Goal: Information Seeking & Learning: Learn about a topic

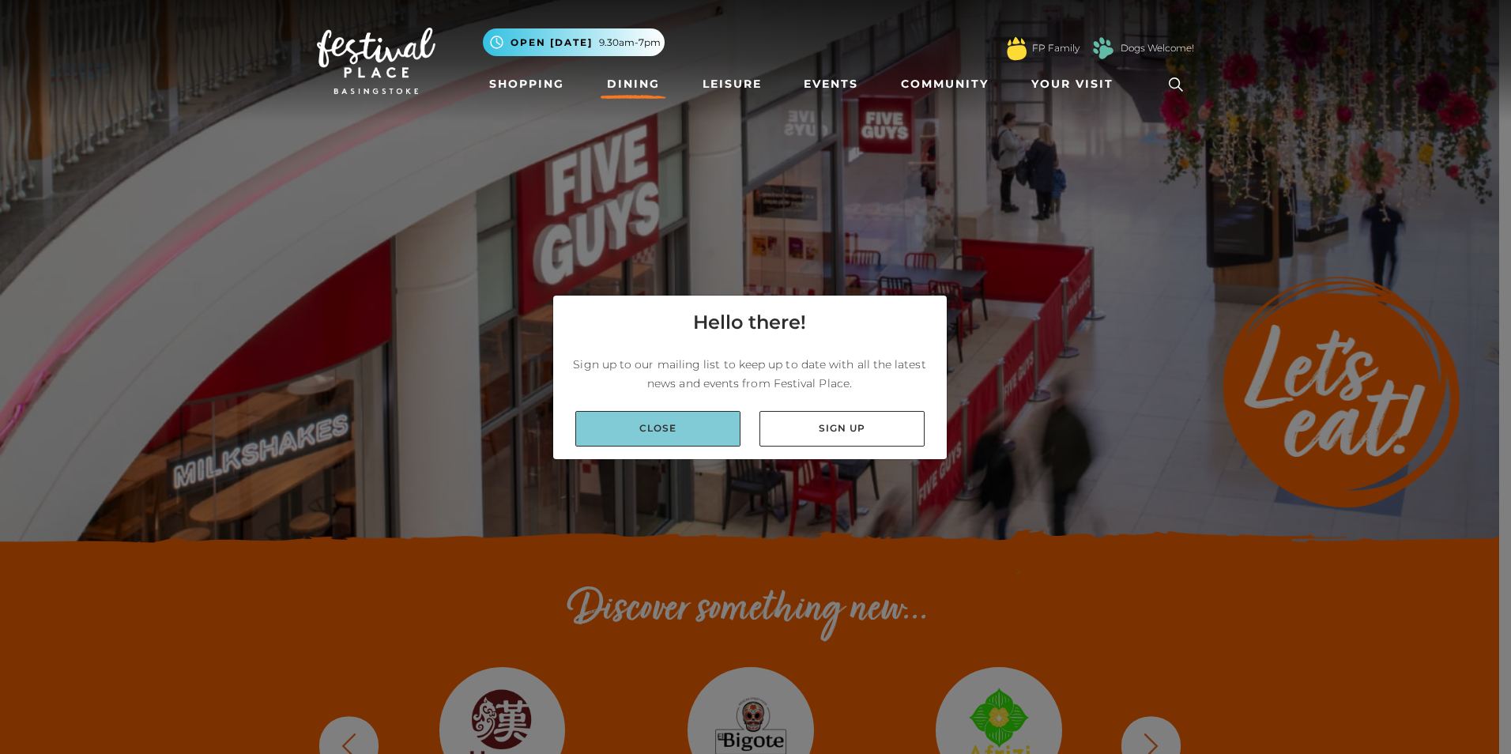
click at [666, 414] on link "Close" at bounding box center [657, 429] width 165 height 36
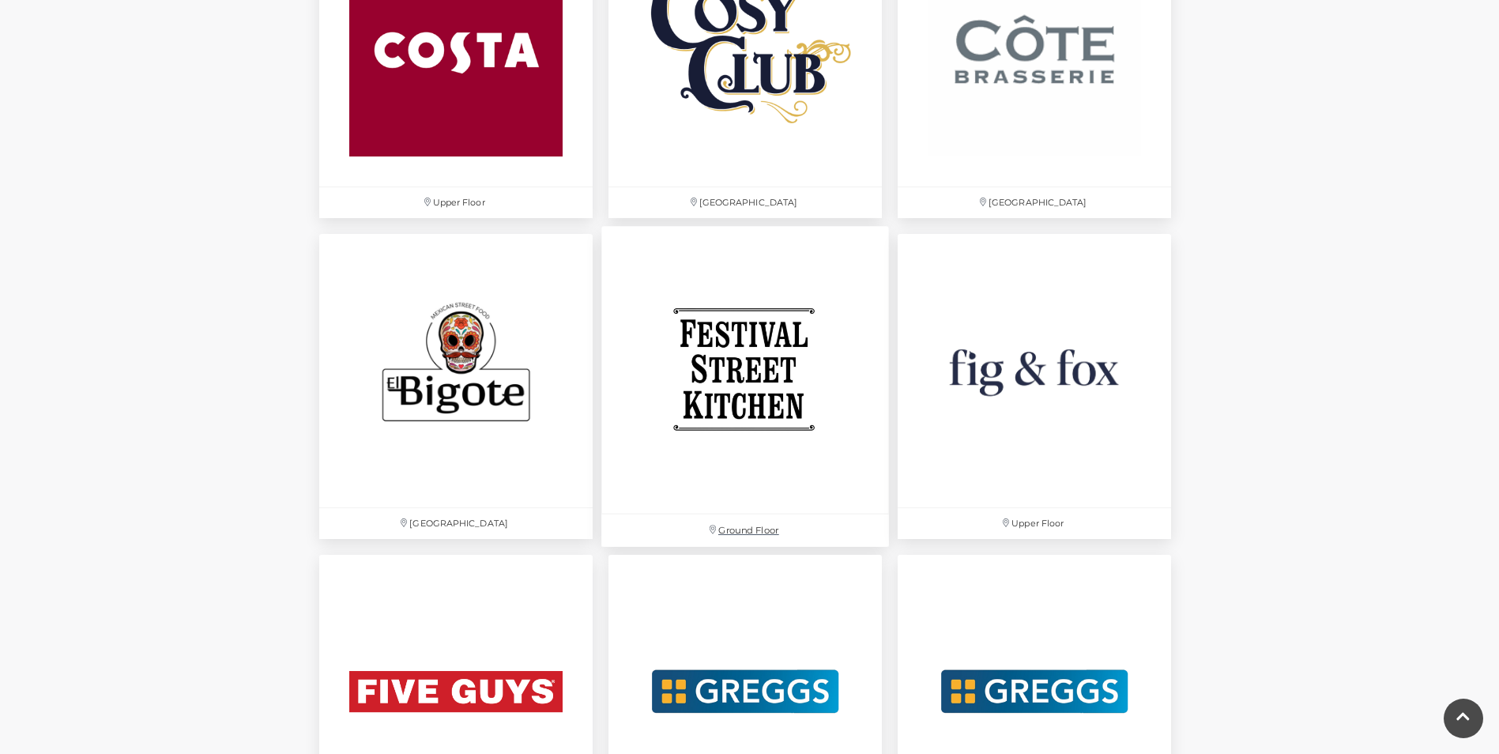
scroll to position [2450, 0]
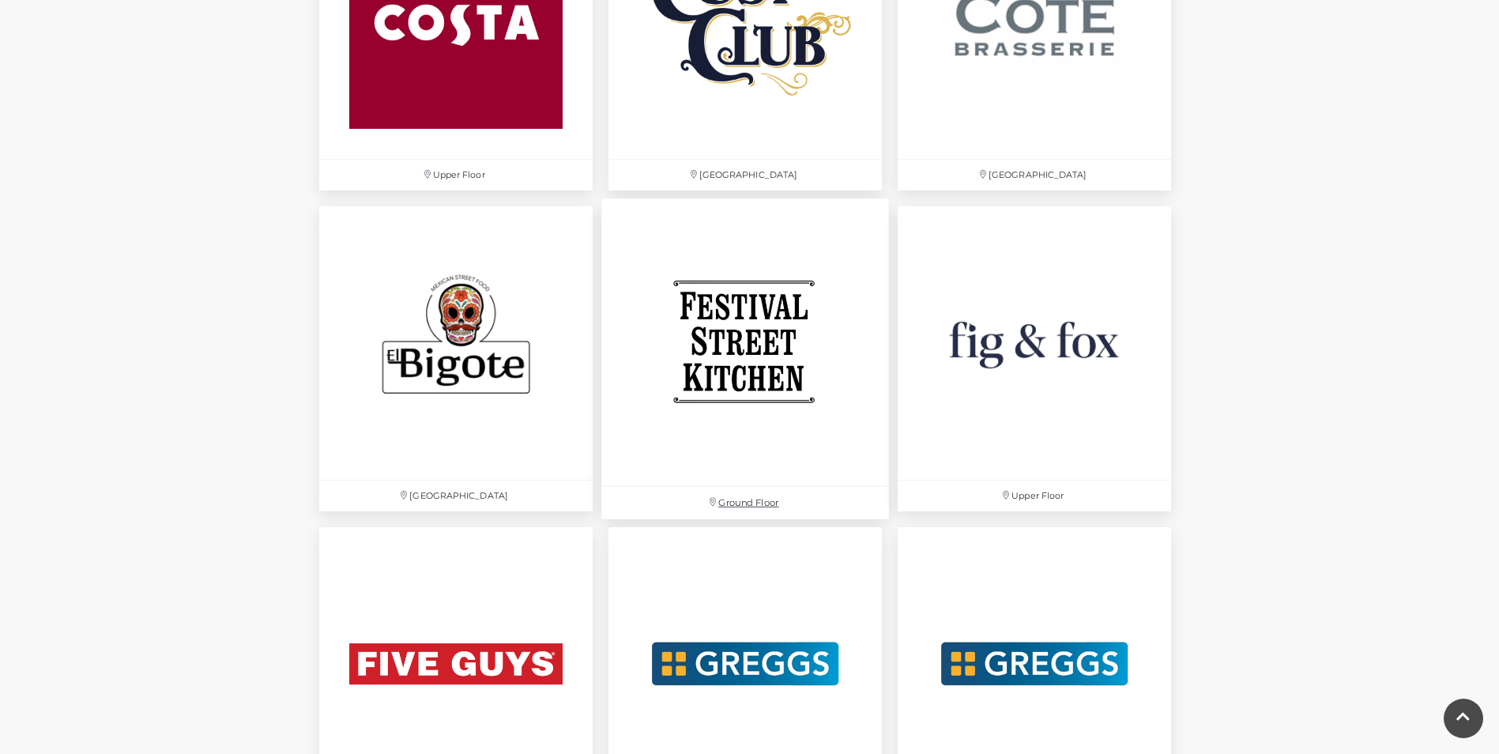
click at [740, 386] on img at bounding box center [745, 342] width 288 height 288
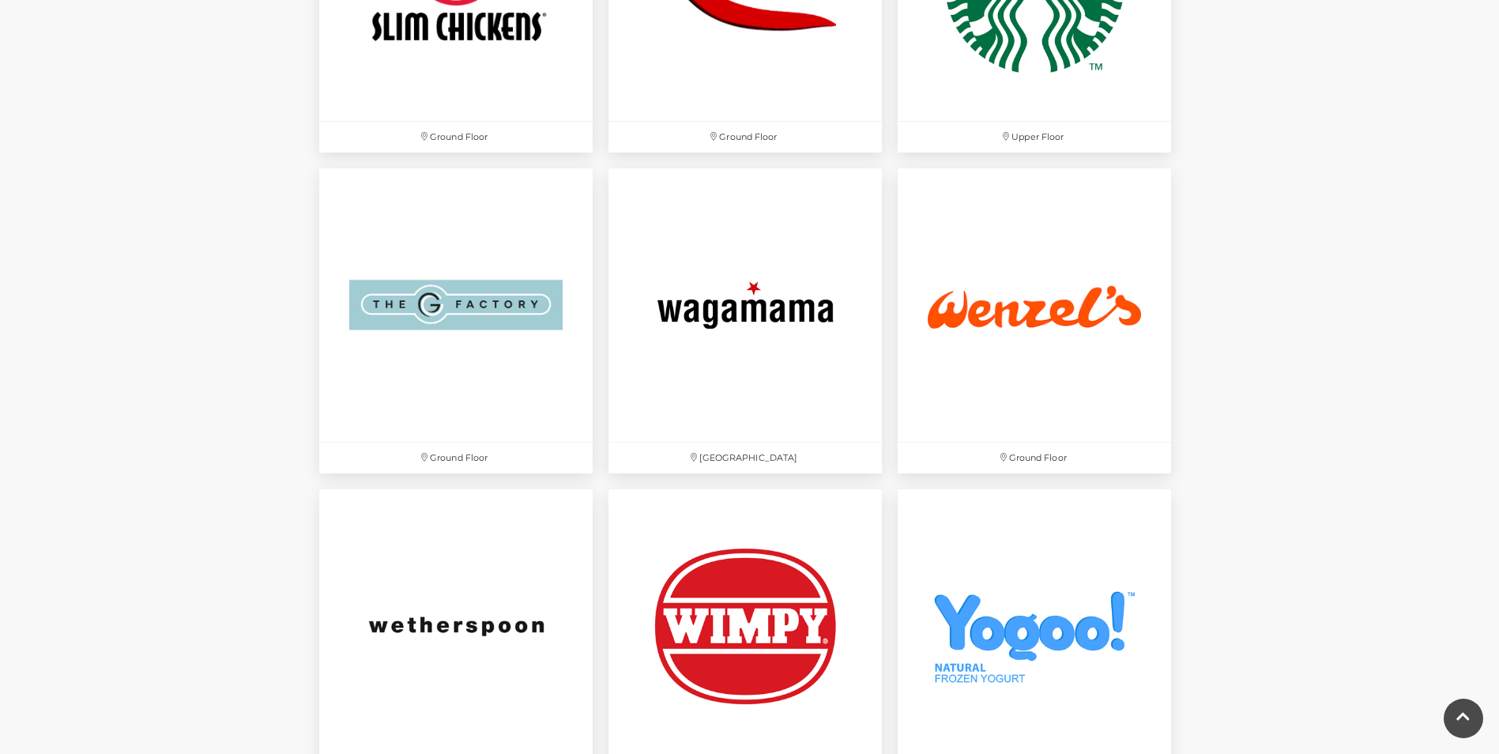
scroll to position [5057, 0]
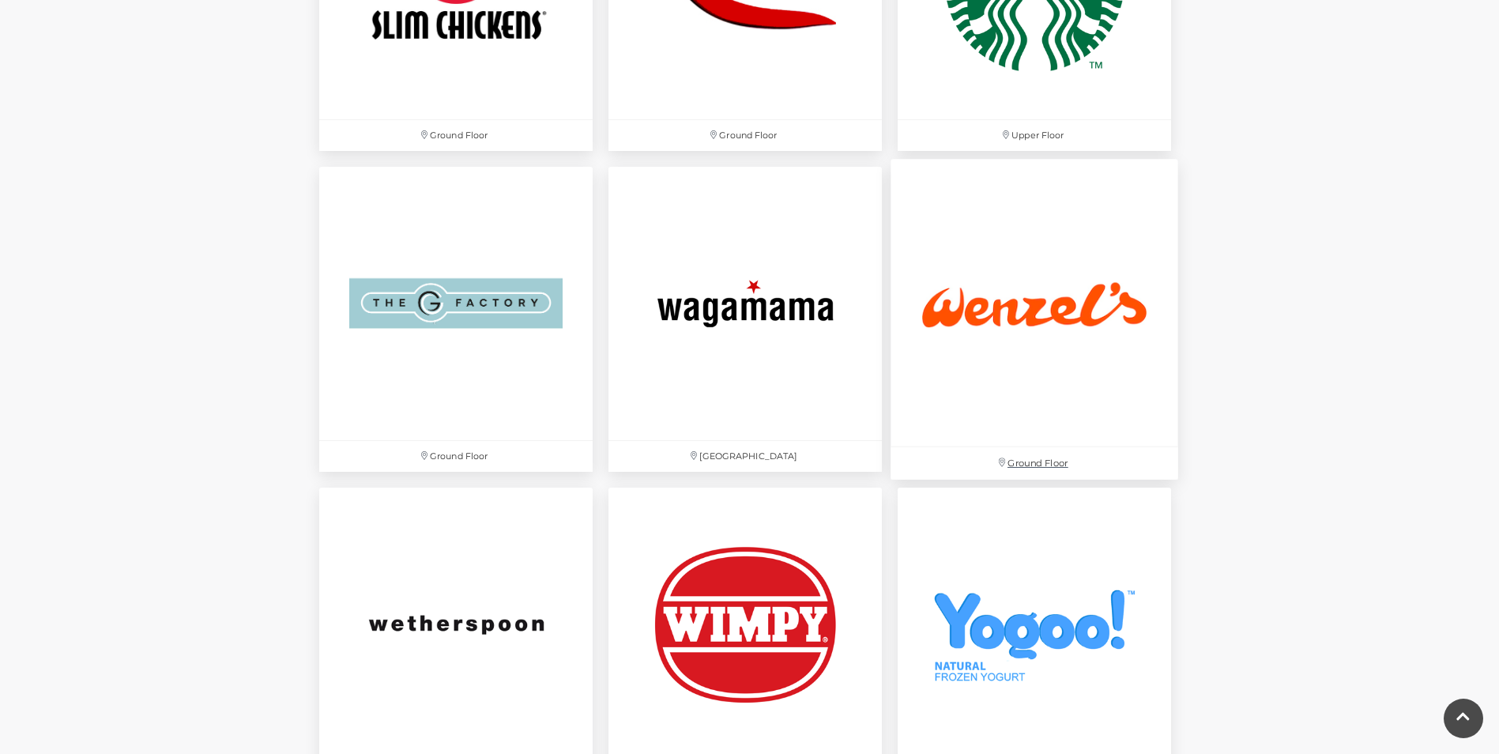
click at [1063, 345] on img at bounding box center [1035, 303] width 288 height 288
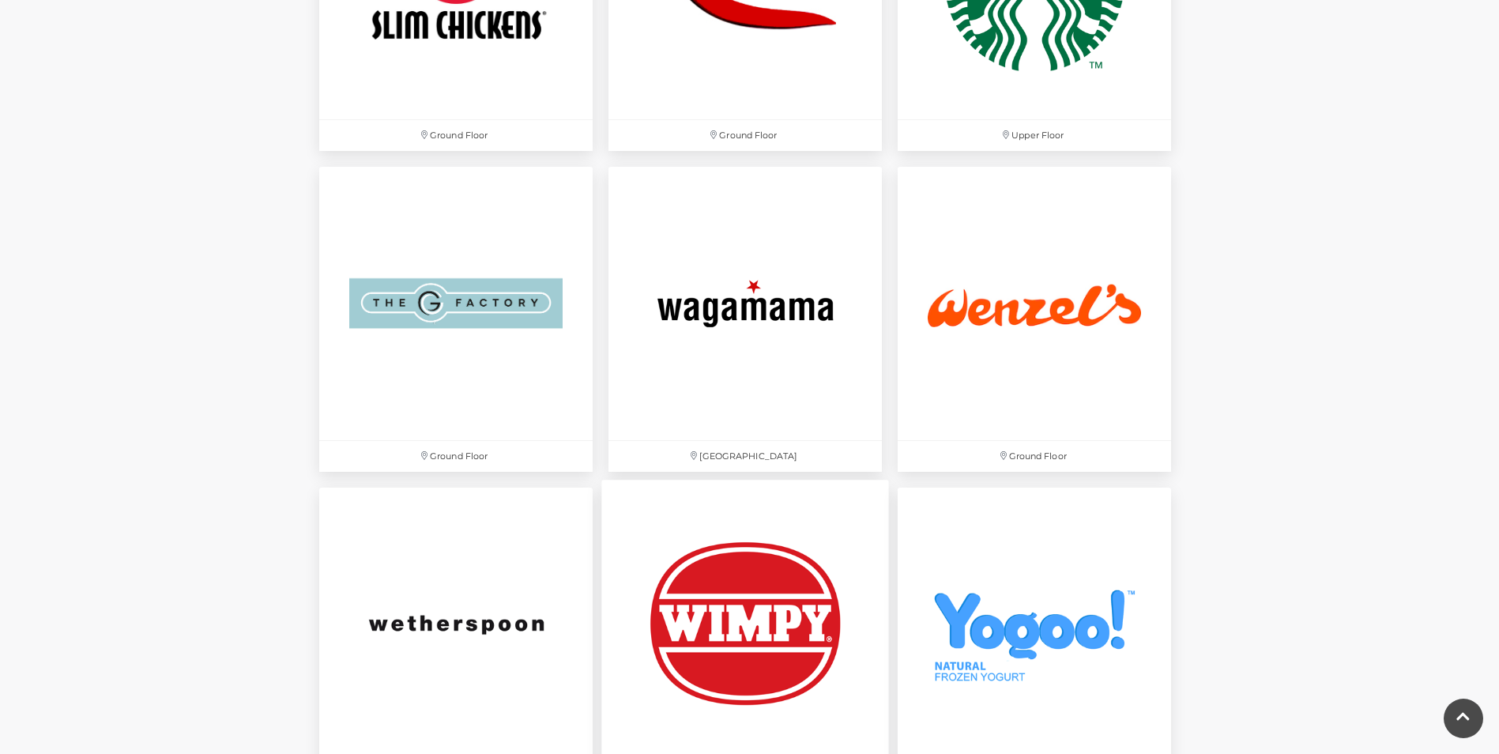
click at [794, 569] on img at bounding box center [745, 624] width 288 height 288
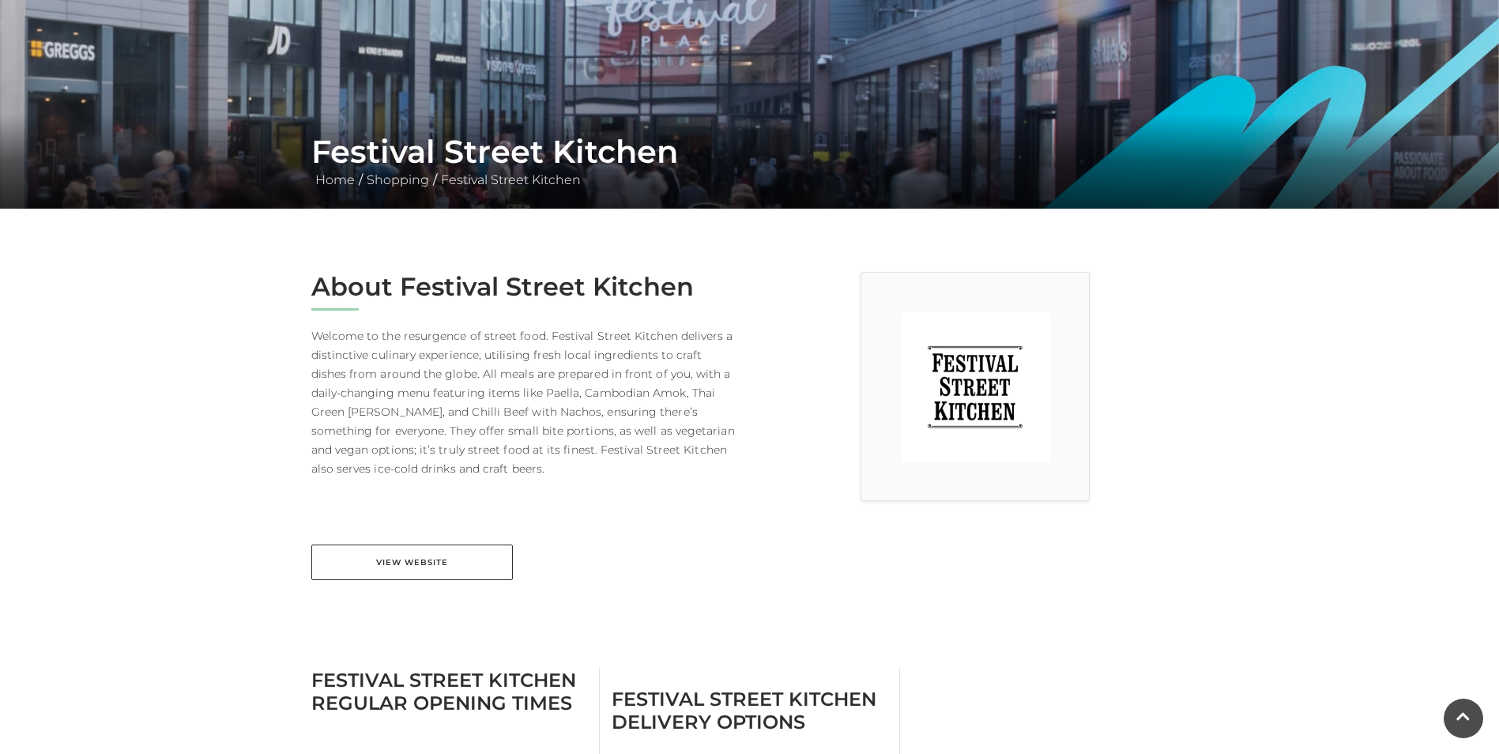
scroll to position [237, 0]
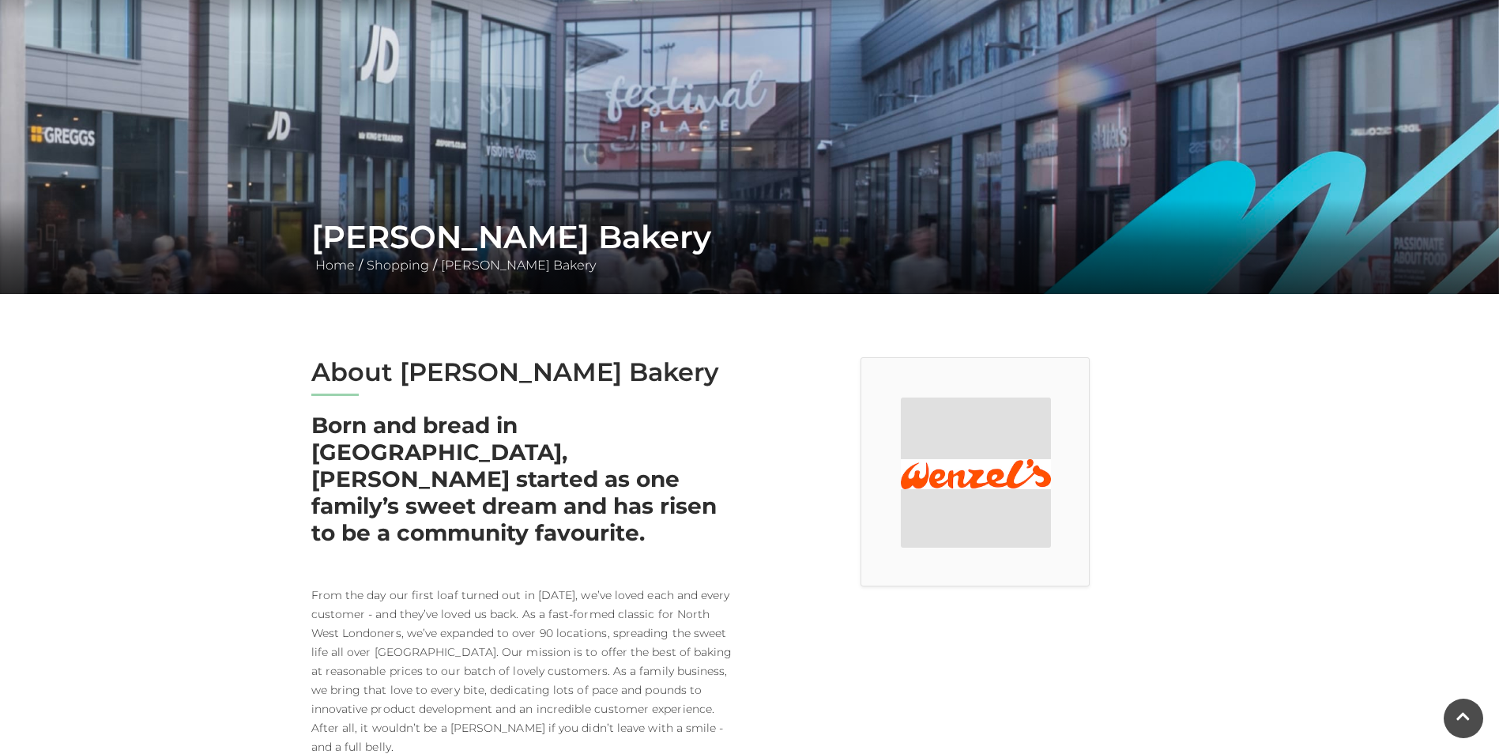
scroll to position [200, 0]
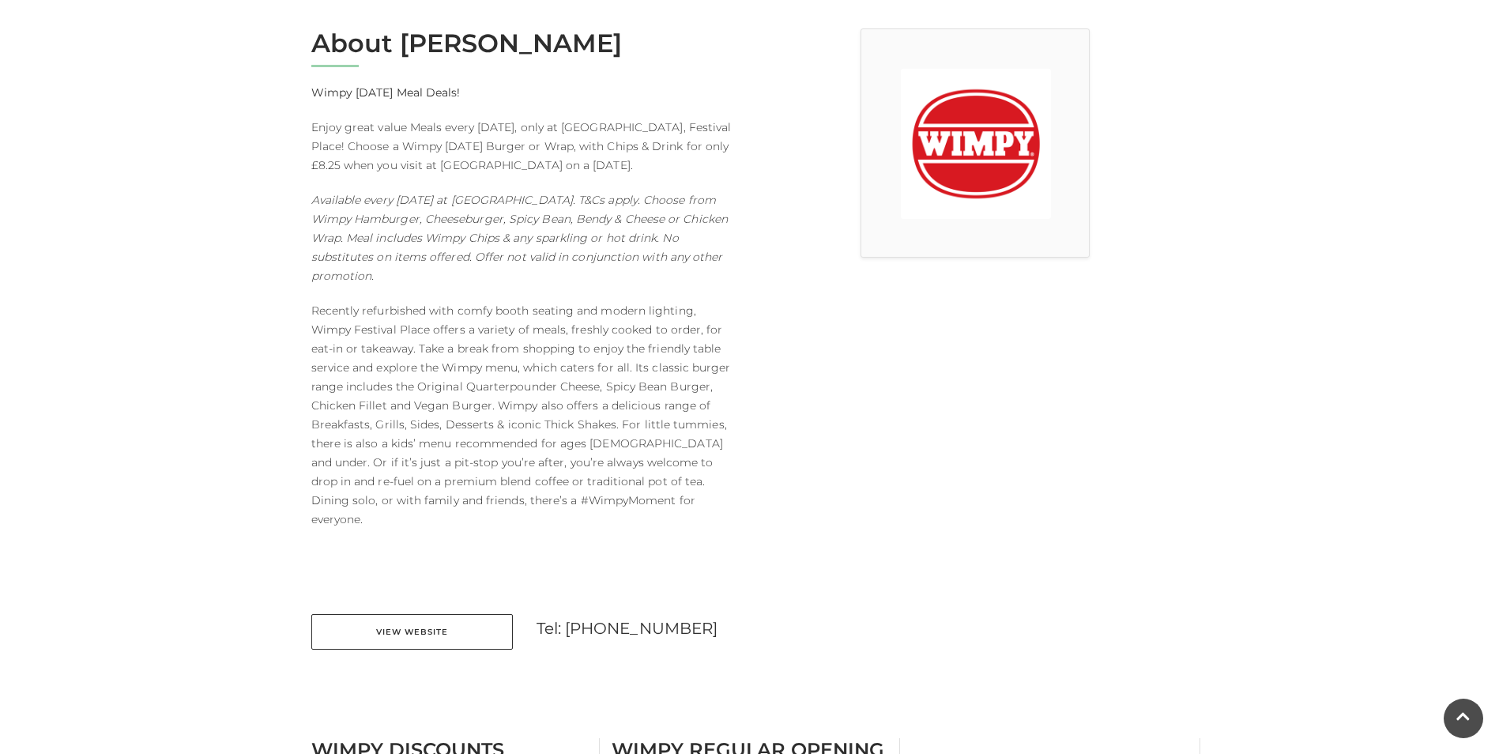
scroll to position [474, 0]
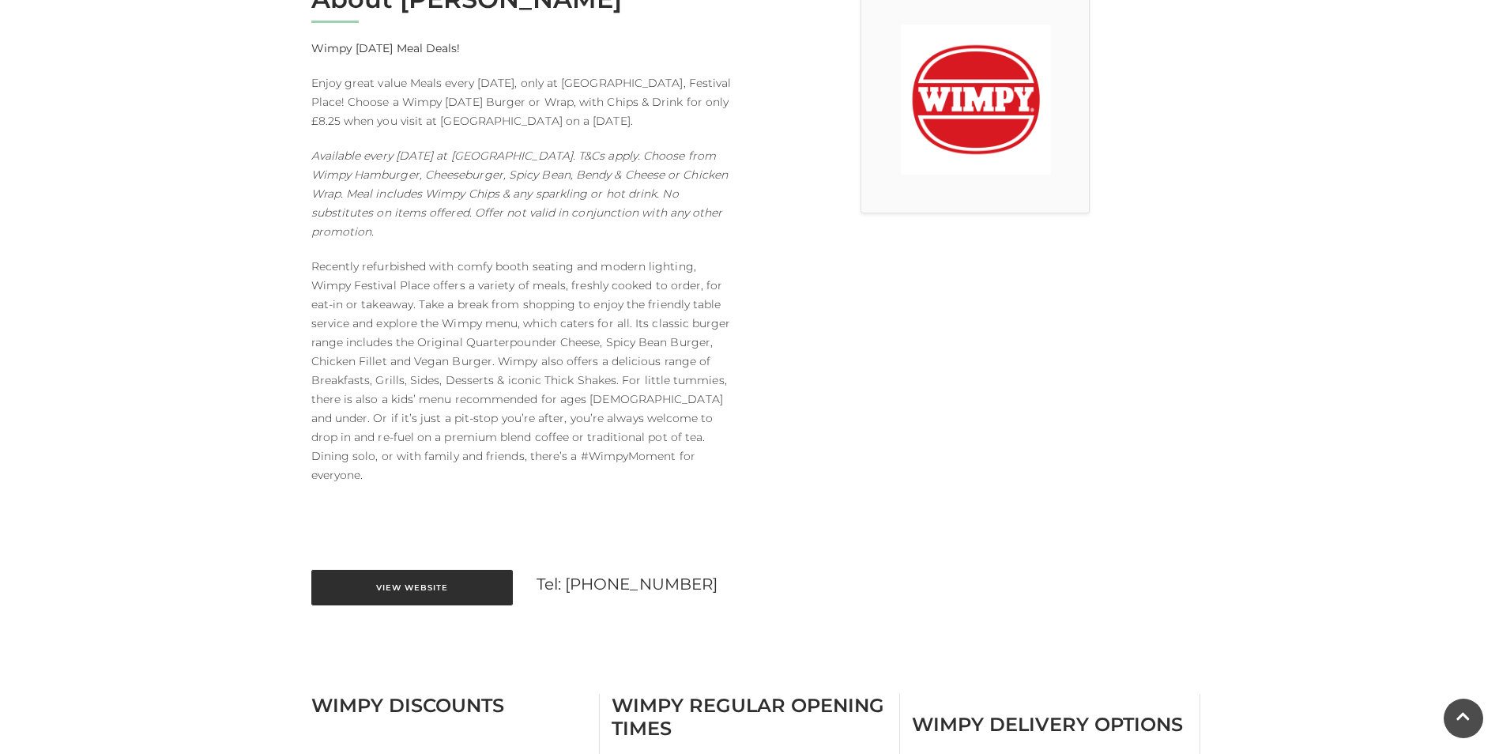
click at [401, 573] on link "View Website" at bounding box center [411, 588] width 201 height 36
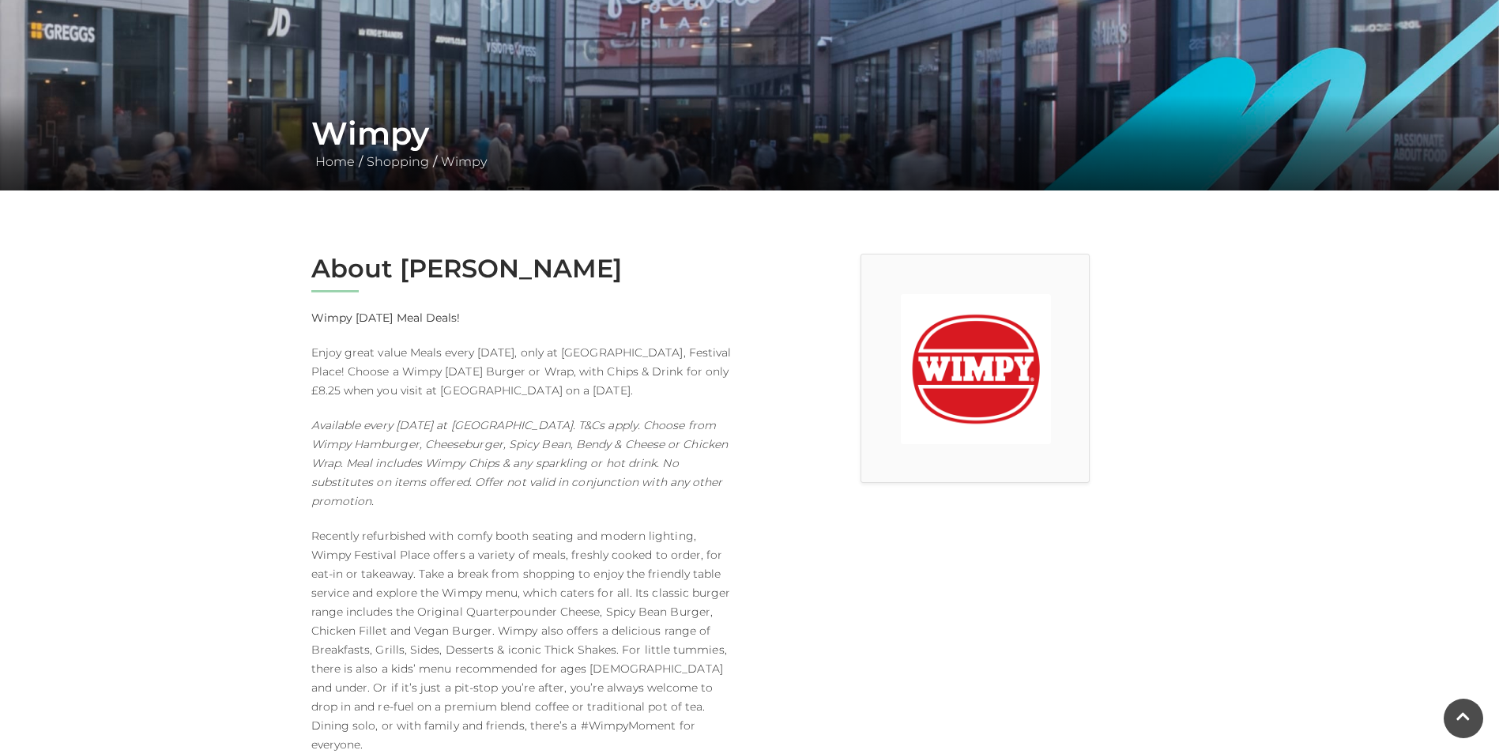
scroll to position [0, 0]
